Goal: Task Accomplishment & Management: Use online tool/utility

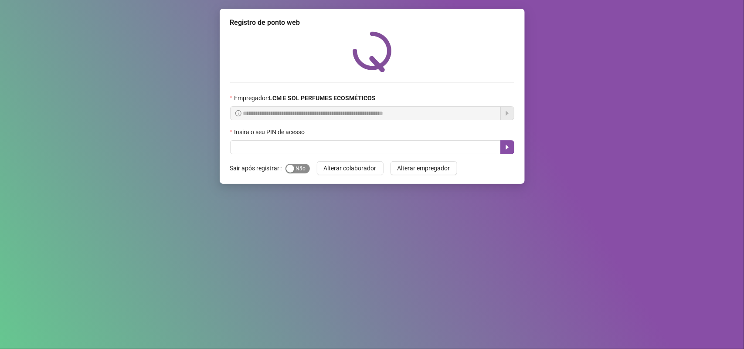
click at [300, 171] on span "Sim Não" at bounding box center [298, 169] width 24 height 10
click at [343, 153] on input "text" at bounding box center [365, 147] width 271 height 14
type input "*****"
click at [505, 145] on icon "caret-right" at bounding box center [507, 147] width 7 height 7
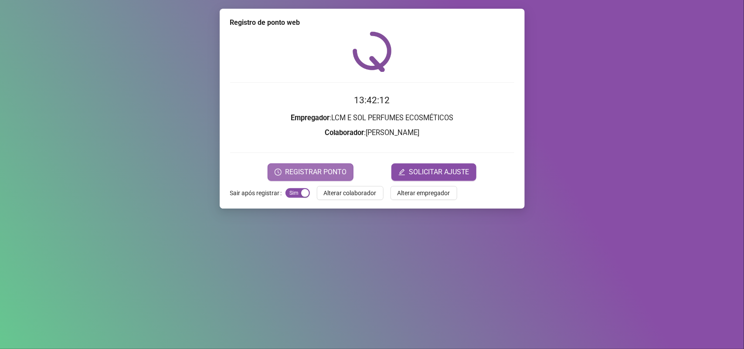
click at [301, 167] on span "REGISTRAR PONTO" at bounding box center [315, 172] width 61 height 10
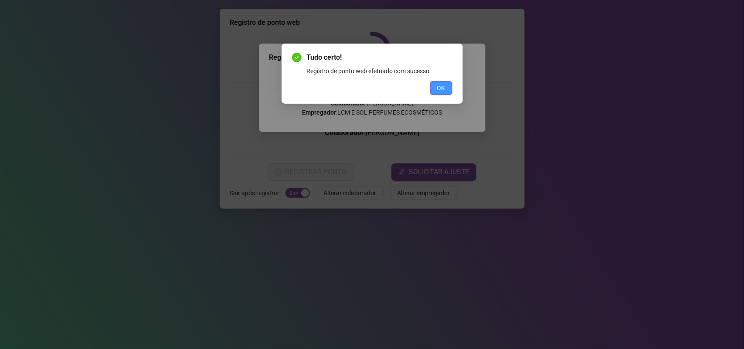
click at [442, 86] on span "OK" at bounding box center [441, 88] width 8 height 10
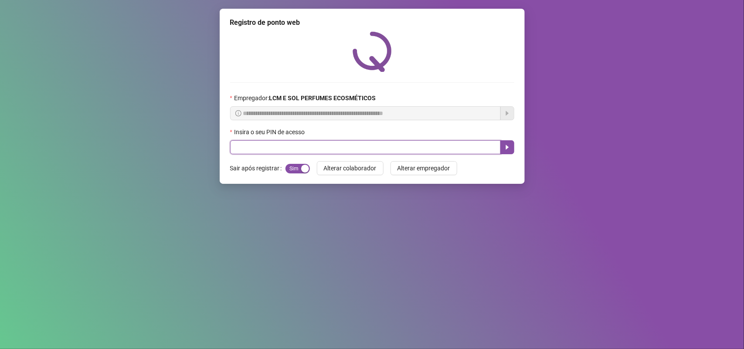
click at [455, 148] on input "text" at bounding box center [365, 147] width 271 height 14
type input "*****"
click at [509, 148] on icon "caret-right" at bounding box center [507, 147] width 7 height 7
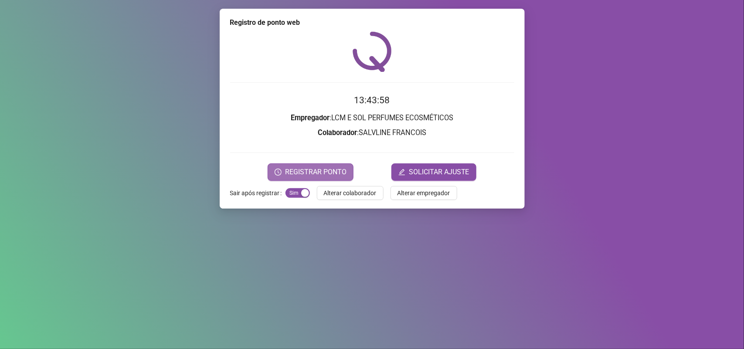
click at [332, 171] on span "REGISTRAR PONTO" at bounding box center [315, 172] width 61 height 10
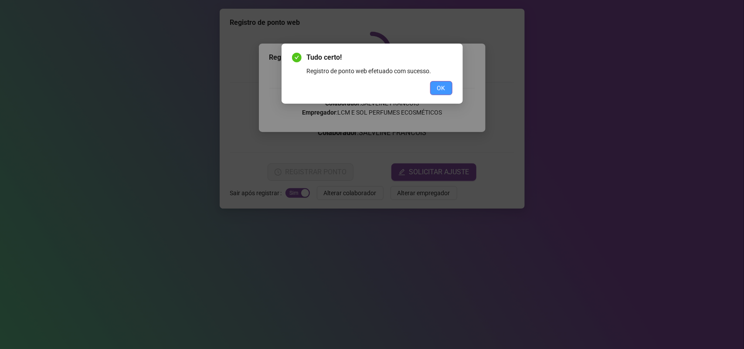
click at [445, 89] on span "OK" at bounding box center [441, 88] width 8 height 10
